Goal: Information Seeking & Learning: Learn about a topic

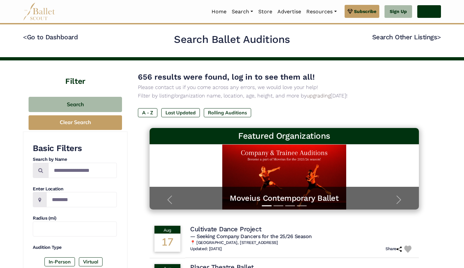
click at [421, 13] on link "Log In" at bounding box center [429, 11] width 24 height 13
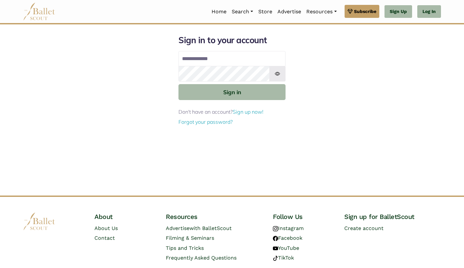
type input "**********"
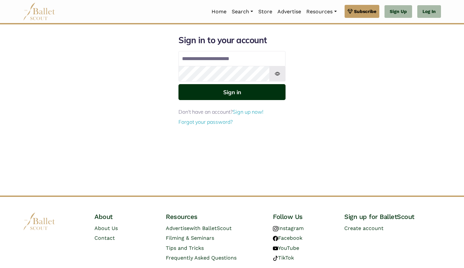
click at [240, 95] on button "Sign in" at bounding box center [231, 92] width 107 height 16
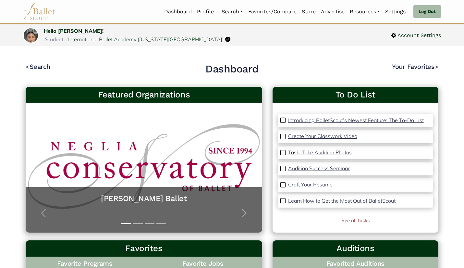
click at [236, 48] on link "Auditions" at bounding box center [250, 53] width 62 height 10
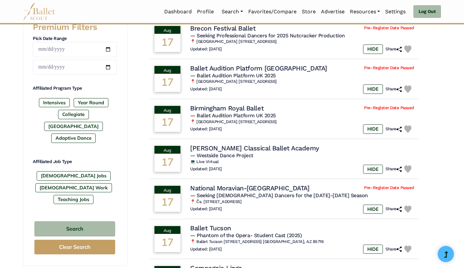
scroll to position [273, 0]
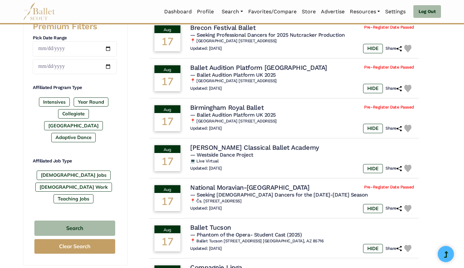
click at [99, 121] on label "[GEOGRAPHIC_DATA]" at bounding box center [73, 125] width 59 height 9
click at [101, 220] on button "Search" at bounding box center [74, 227] width 81 height 15
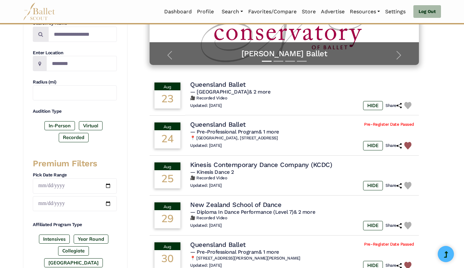
scroll to position [136, 0]
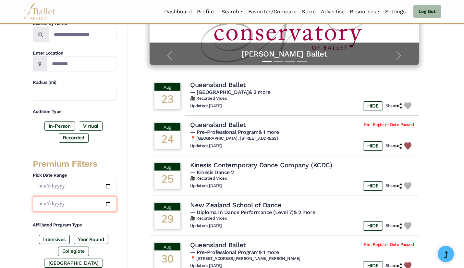
click at [95, 211] on input "date" at bounding box center [75, 203] width 84 height 15
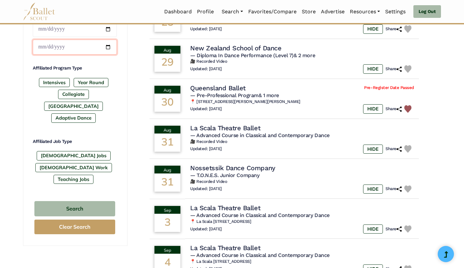
scroll to position [293, 0]
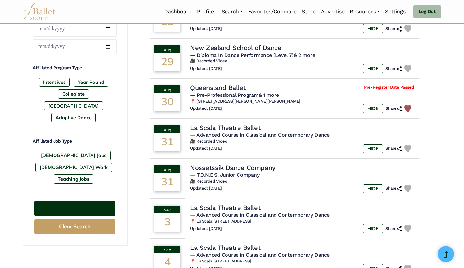
click at [91, 201] on button "Search" at bounding box center [74, 208] width 81 height 15
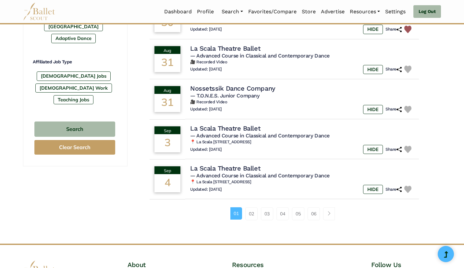
scroll to position [372, 0]
click at [248, 217] on link "02" at bounding box center [251, 213] width 12 height 13
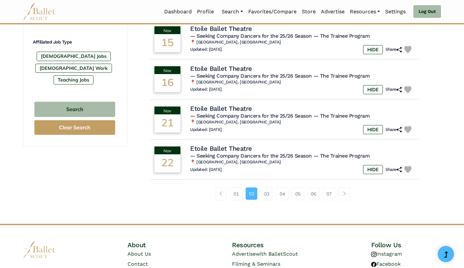
scroll to position [392, 0]
click at [265, 198] on link "03" at bounding box center [267, 193] width 12 height 13
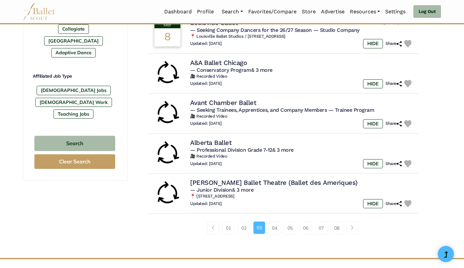
scroll to position [358, 0]
click at [271, 232] on link "04" at bounding box center [274, 227] width 12 height 13
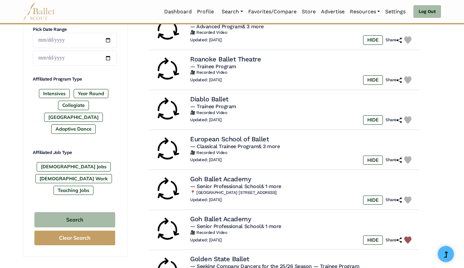
scroll to position [282, 0]
